Goal: Find specific page/section: Find specific page/section

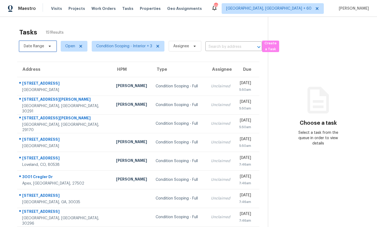
click at [42, 44] on span "Date Range" at bounding box center [34, 46] width 20 height 5
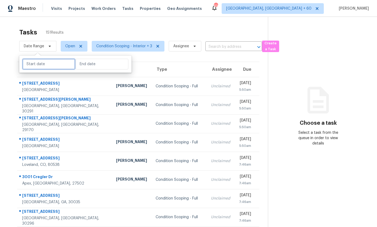
select select "8"
select select "2025"
select select "9"
select select "2025"
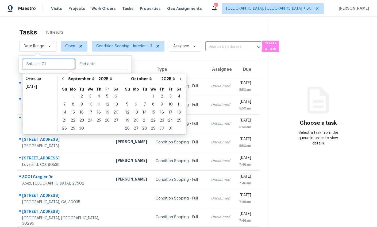
click at [50, 65] on input "text" at bounding box center [48, 64] width 53 height 11
type input "[DATE]"
click at [104, 112] on div "19" at bounding box center [107, 112] width 9 height 7
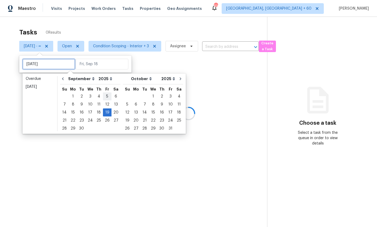
type input "[DATE]"
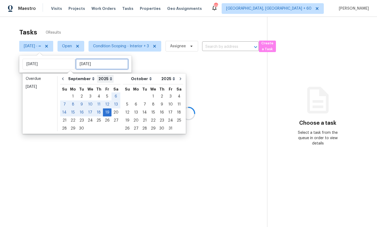
type input "[DATE]"
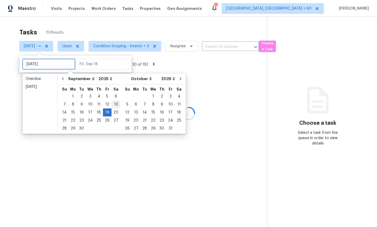
type input "[DATE]"
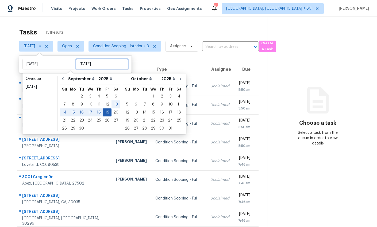
type input "[DATE]"
click at [104, 112] on div "19" at bounding box center [107, 112] width 9 height 7
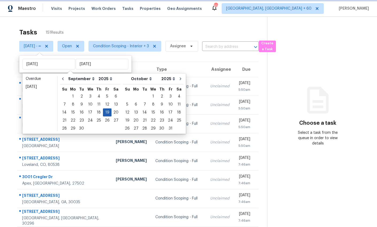
type input "[DATE]"
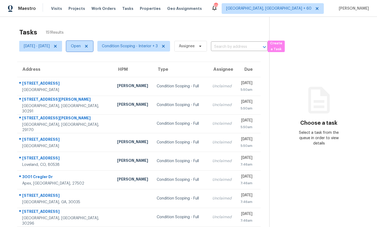
click at [81, 45] on span "Open" at bounding box center [76, 46] width 10 height 5
click at [90, 69] on label "Closed" at bounding box center [92, 68] width 19 height 5
click at [86, 69] on input "Closed" at bounding box center [84, 67] width 3 height 3
checkbox input "true"
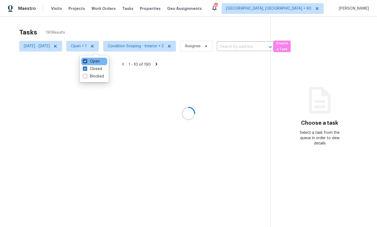
click at [90, 61] on label "Open" at bounding box center [91, 61] width 17 height 5
click at [86, 61] on input "Open" at bounding box center [84, 60] width 3 height 3
checkbox input "false"
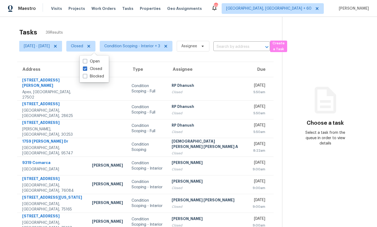
click at [106, 28] on div "Tasks 39 Results" at bounding box center [150, 32] width 263 height 14
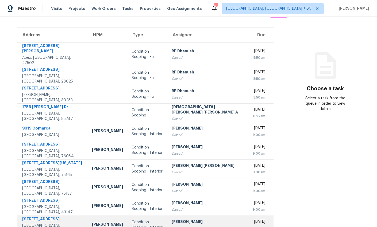
scroll to position [51, 0]
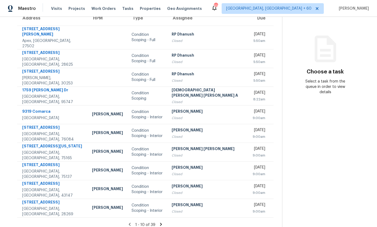
click at [158, 222] on icon at bounding box center [160, 224] width 5 height 5
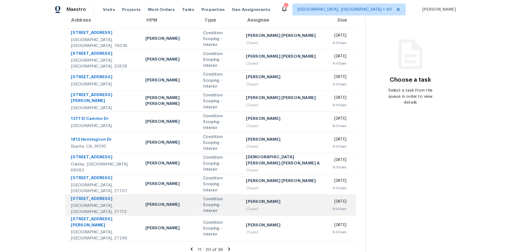
scroll to position [0, 0]
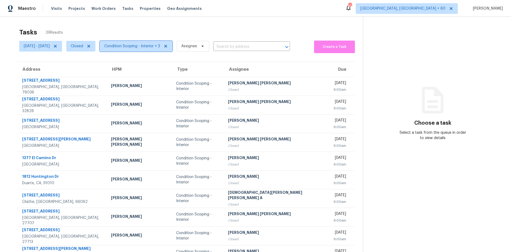
click at [160, 46] on span "Condition Scoping - Interior + 3" at bounding box center [132, 46] width 56 height 5
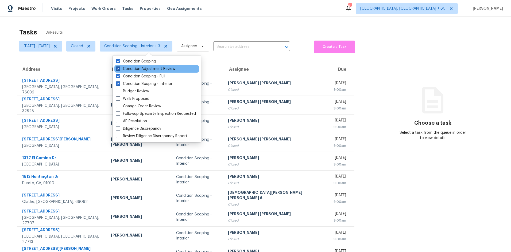
click at [134, 68] on label "Condition Adjustment Review" at bounding box center [145, 68] width 59 height 5
click at [119, 68] on input "Condition Adjustment Review" at bounding box center [117, 67] width 3 height 3
checkbox input "false"
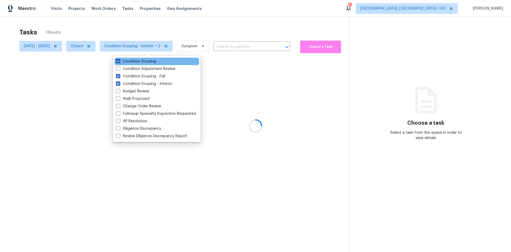
click at [131, 61] on label "Condition Scoping" at bounding box center [136, 61] width 40 height 5
click at [119, 61] on input "Condition Scoping" at bounding box center [117, 60] width 3 height 3
checkbox input "false"
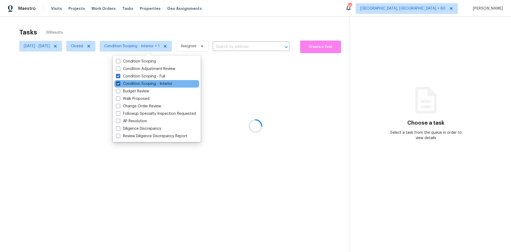
click at [131, 84] on label "Condition Scoping - Interior" at bounding box center [144, 83] width 56 height 5
click at [119, 84] on input "Condition Scoping - Interior" at bounding box center [117, 82] width 3 height 3
checkbox input "false"
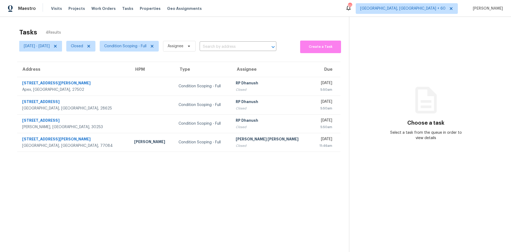
click at [91, 190] on section "Tasks 4 Results [DATE] - [DATE] Closed Condition Scoping - Full Assignee ​ Crea…" at bounding box center [179, 147] width 340 height 244
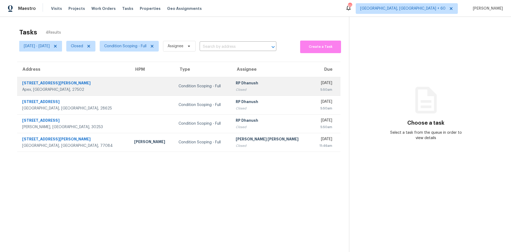
click at [60, 84] on div "[STREET_ADDRESS][PERSON_NAME]" at bounding box center [73, 83] width 103 height 7
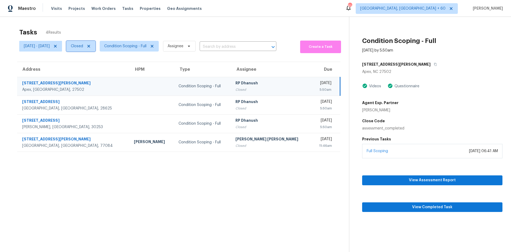
click at [91, 48] on span at bounding box center [88, 46] width 6 height 4
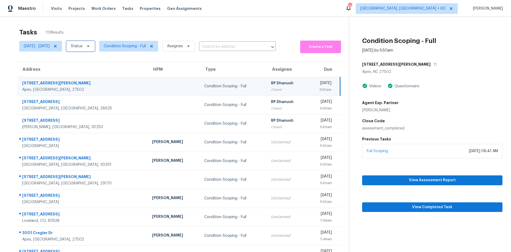
click at [90, 48] on icon at bounding box center [88, 46] width 4 height 4
click at [92, 67] on label "Open" at bounding box center [91, 68] width 17 height 5
click at [86, 67] on input "Open" at bounding box center [84, 67] width 3 height 3
checkbox input "true"
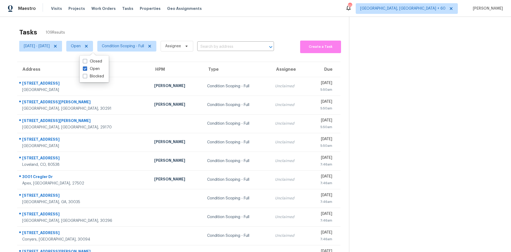
click at [3, 89] on div "Tasks 109 Results [DATE] - [DATE] Open Condition Scoping - Full Assignee ​ Crea…" at bounding box center [255, 148] width 511 height 262
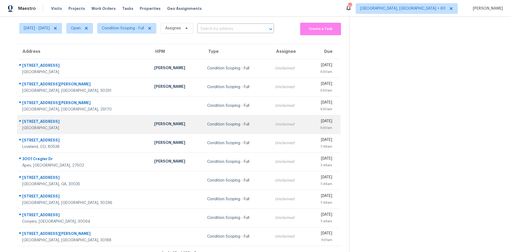
scroll to position [26, 0]
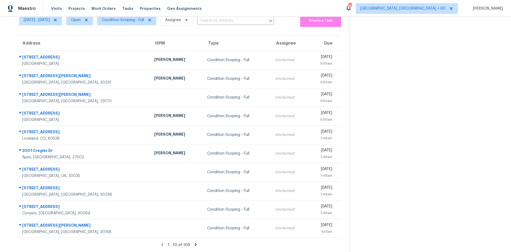
click at [195, 227] on icon at bounding box center [195, 244] width 2 height 3
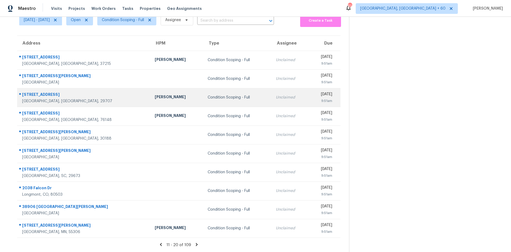
click at [49, 95] on div "[STREET_ADDRESS]" at bounding box center [84, 95] width 124 height 7
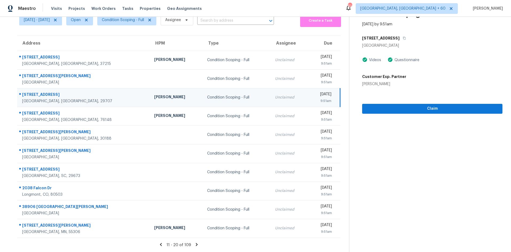
scroll to position [0, 0]
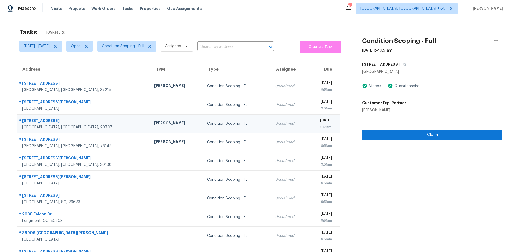
click at [37, 120] on div "[STREET_ADDRESS]" at bounding box center [83, 121] width 123 height 7
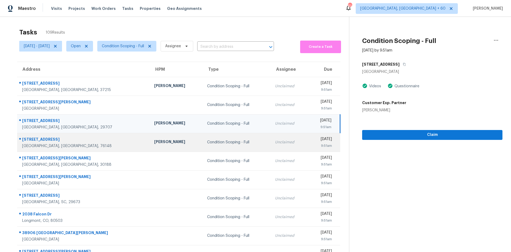
click at [44, 141] on div "[STREET_ADDRESS]" at bounding box center [83, 140] width 123 height 7
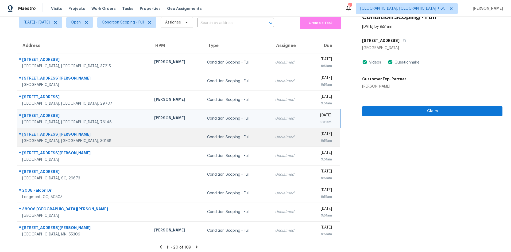
scroll to position [25, 0]
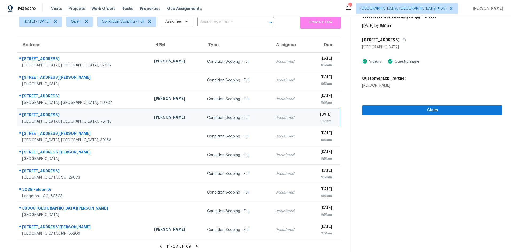
click at [196, 227] on icon at bounding box center [197, 246] width 2 height 3
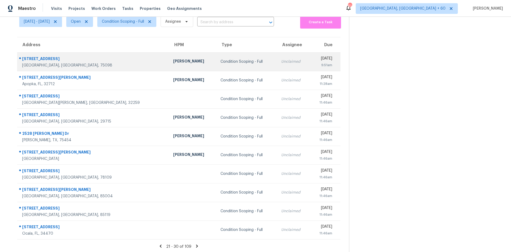
click at [53, 61] on div "[STREET_ADDRESS]" at bounding box center [93, 59] width 142 height 7
